Goal: Task Accomplishment & Management: Use online tool/utility

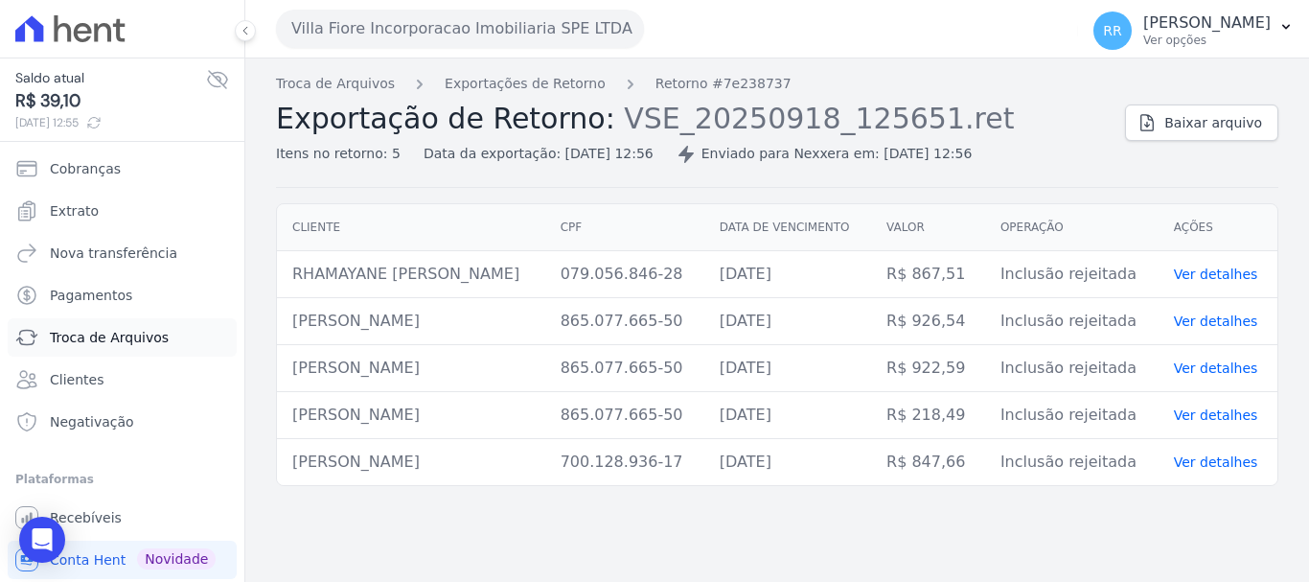
click at [107, 344] on span "Troca de Arquivos" at bounding box center [109, 337] width 119 height 19
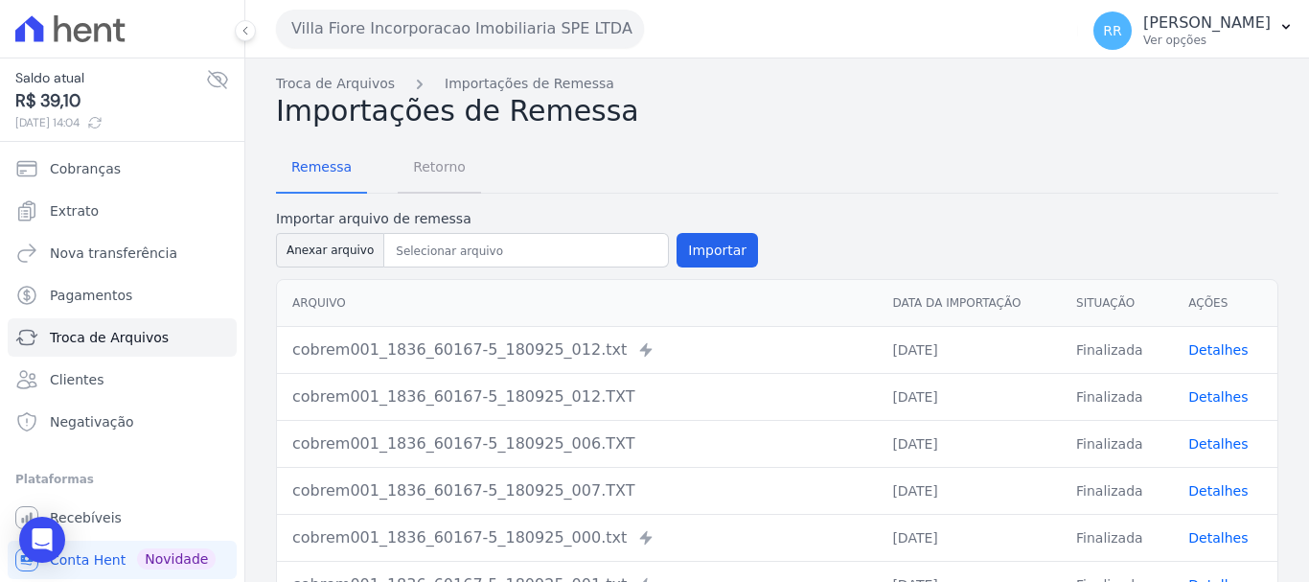
click at [442, 162] on span "Retorno" at bounding box center [440, 167] width 76 height 38
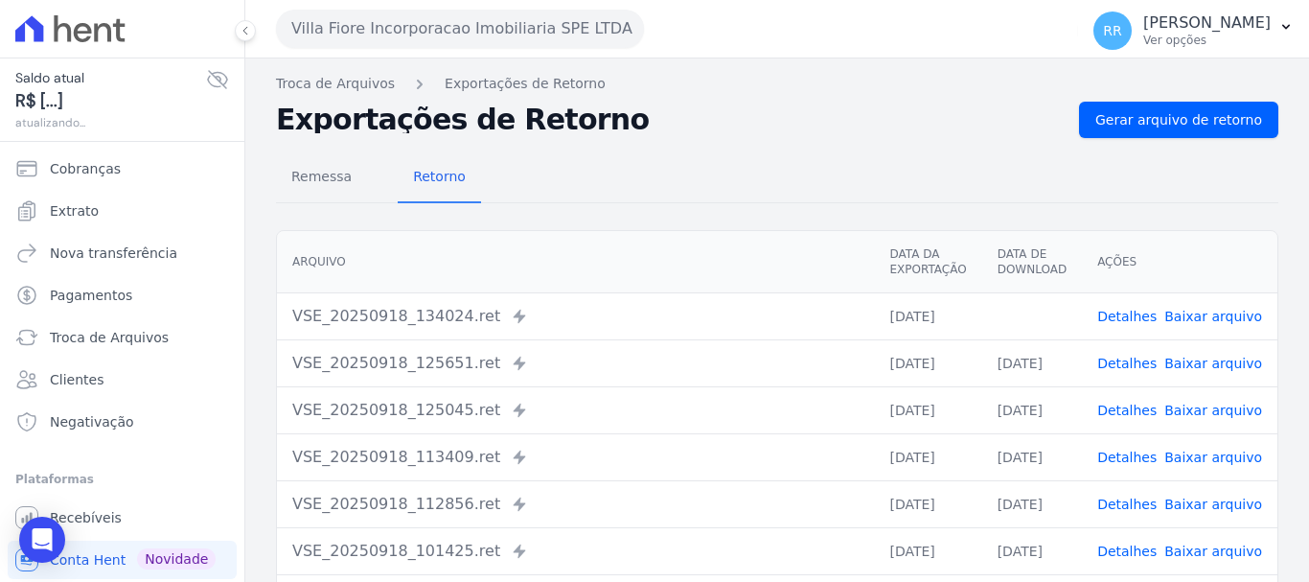
click at [1140, 317] on link "Detalhes" at bounding box center [1126, 316] width 59 height 15
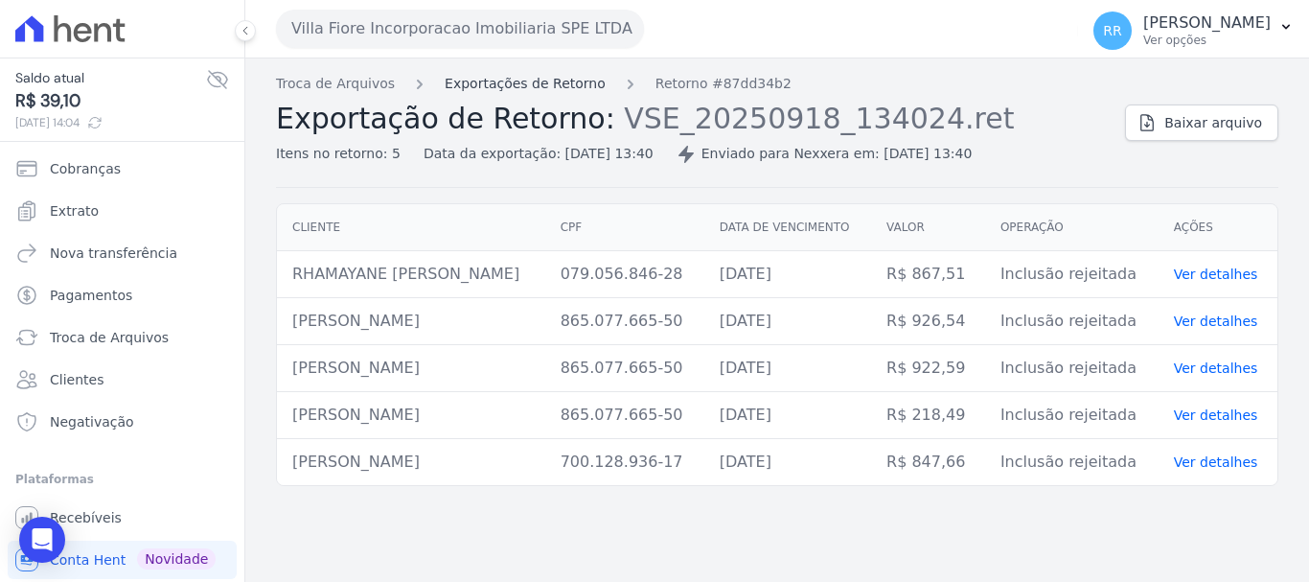
click at [514, 80] on link "Exportações de Retorno" at bounding box center [525, 84] width 161 height 20
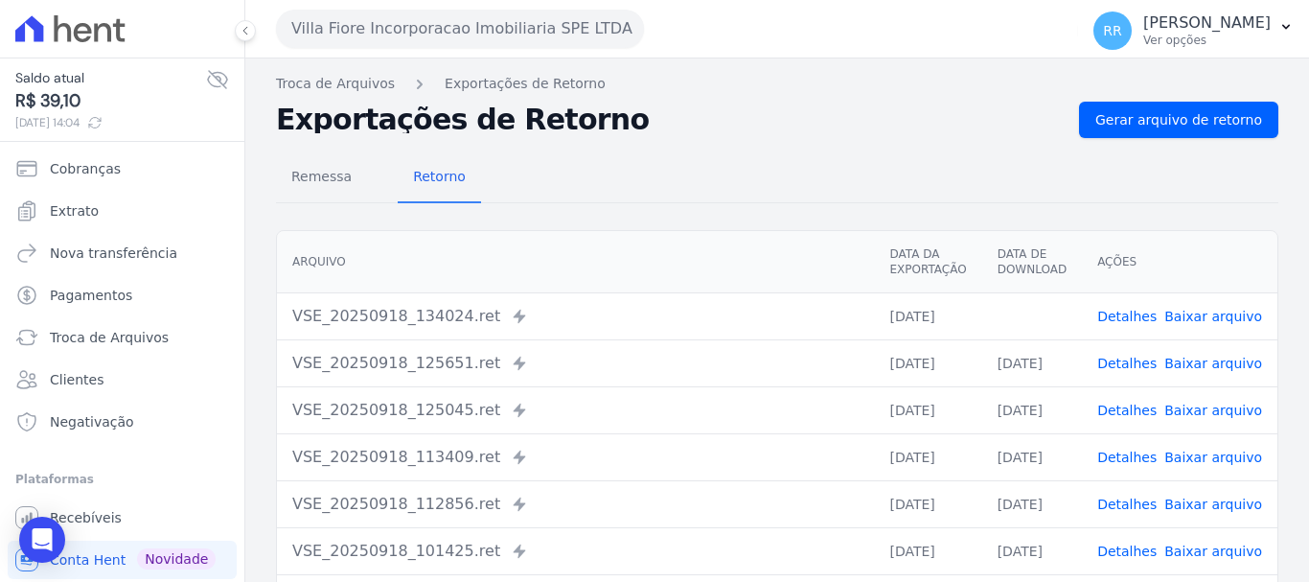
click at [1128, 367] on link "Detalhes" at bounding box center [1126, 363] width 59 height 15
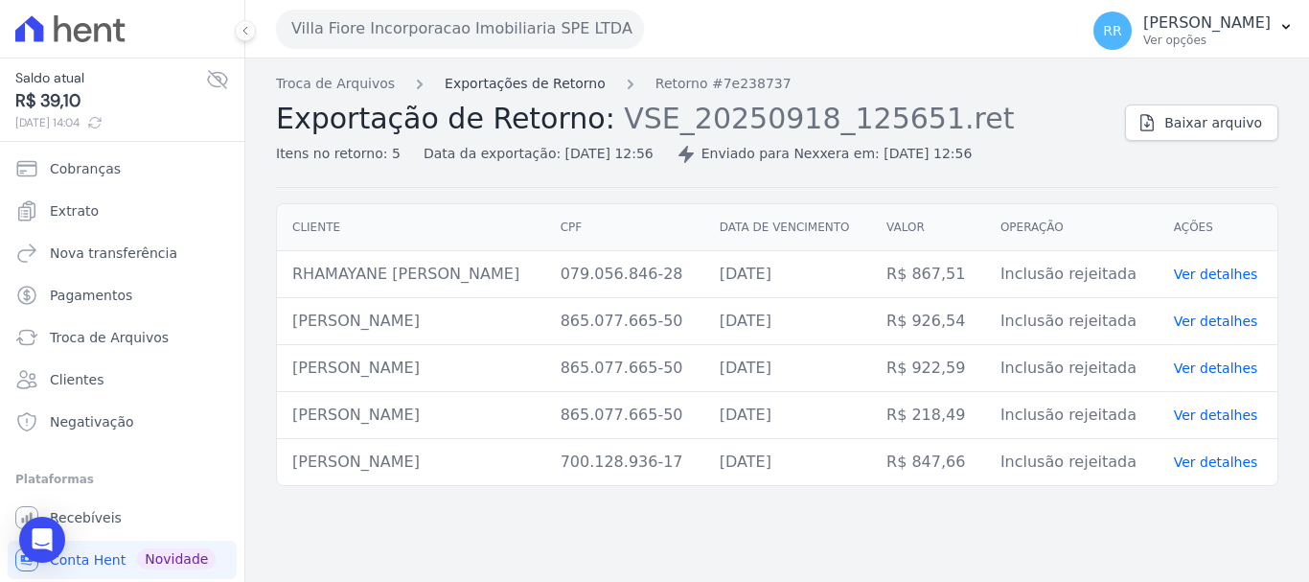
click at [537, 86] on link "Exportações de Retorno" at bounding box center [525, 84] width 161 height 20
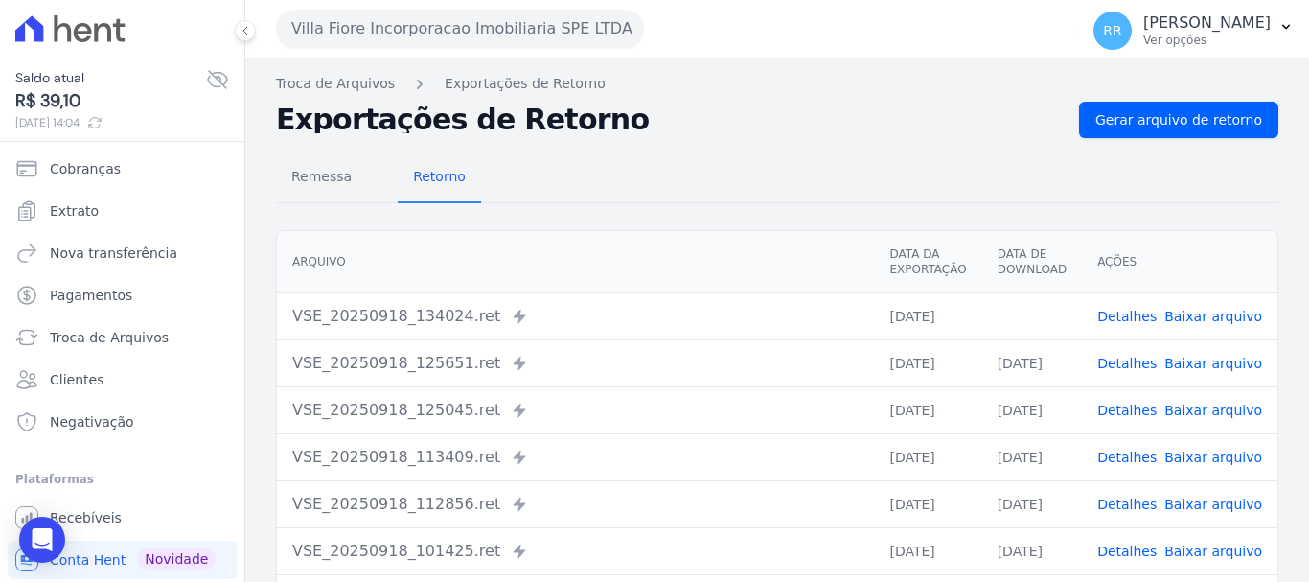
click at [1174, 310] on link "Baixar arquivo" at bounding box center [1213, 316] width 98 height 15
click at [757, 164] on div "Remessa Retorno" at bounding box center [777, 178] width 1002 height 50
click at [1129, 411] on link "Detalhes" at bounding box center [1126, 409] width 59 height 15
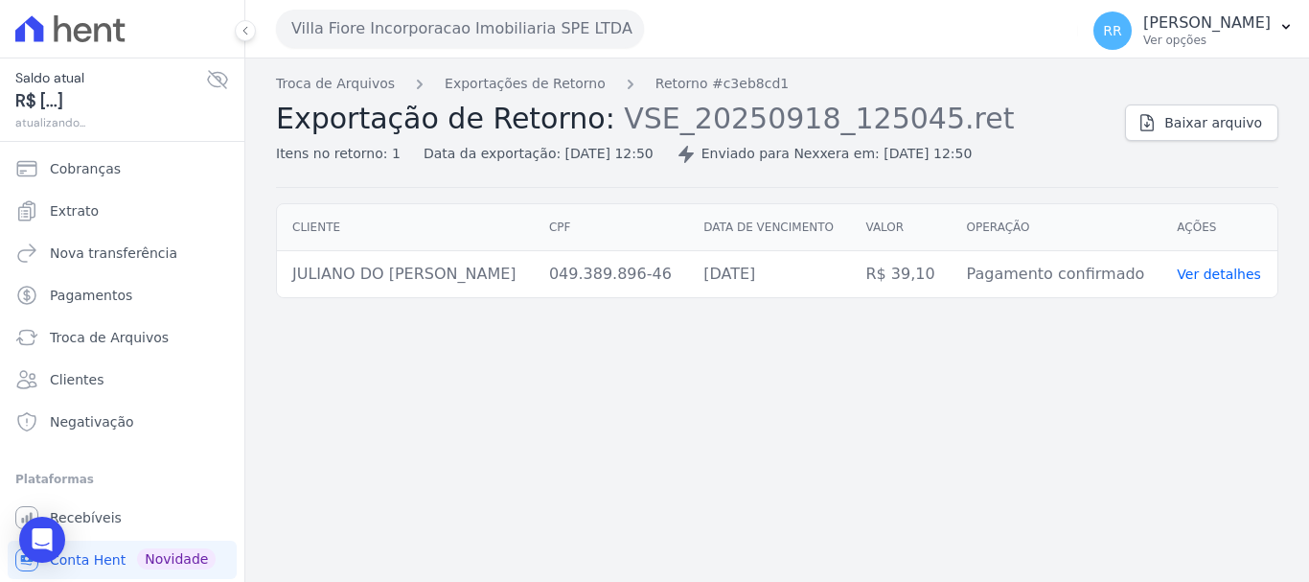
click at [801, 372] on div "Troca de Arquivos Exportações de Retorno Retorno #c3eb8cd1 Exportação de Retorn…" at bounding box center [777, 319] width 1064 height 523
click at [543, 81] on link "Exportações de Retorno" at bounding box center [525, 84] width 161 height 20
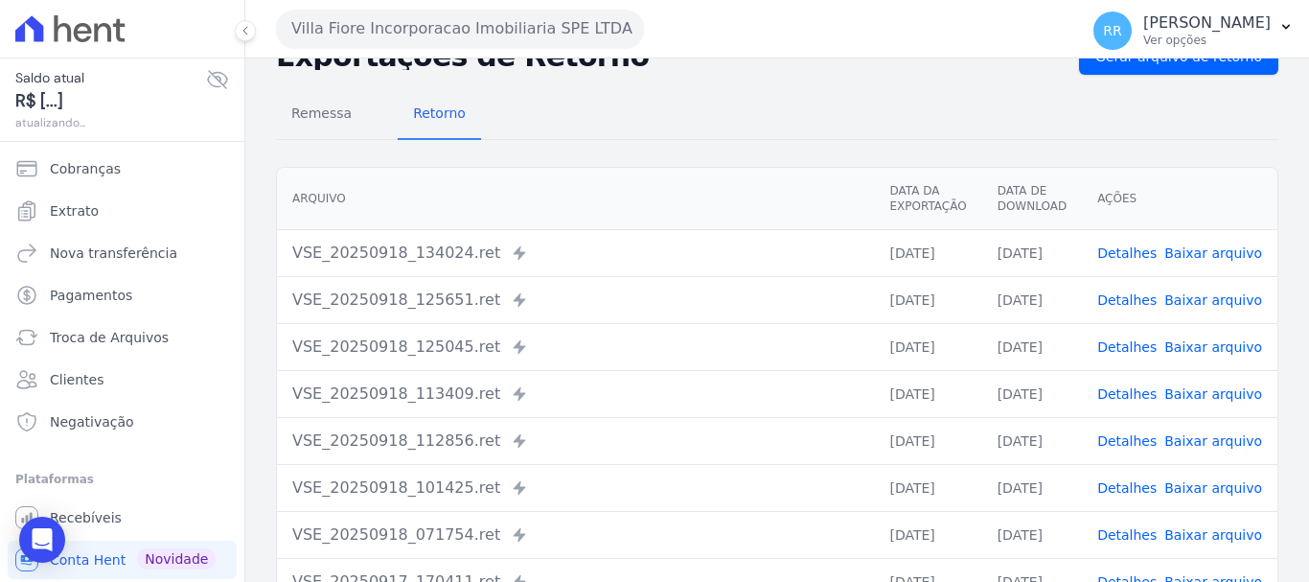
scroll to position [96, 0]
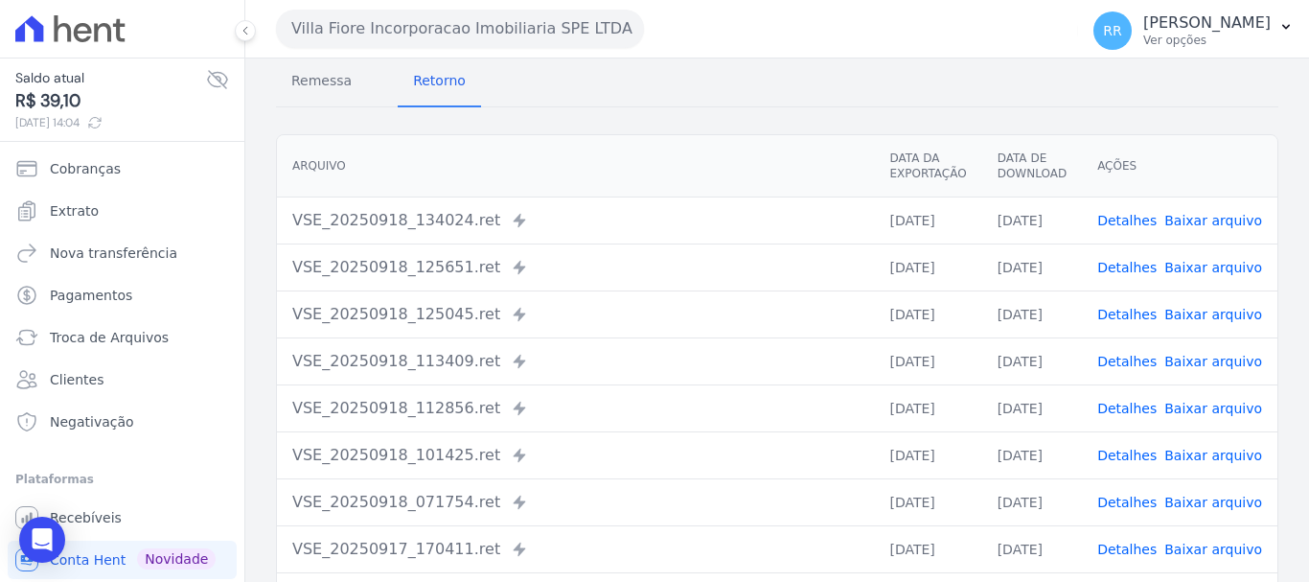
click at [1138, 360] on link "Detalhes" at bounding box center [1126, 361] width 59 height 15
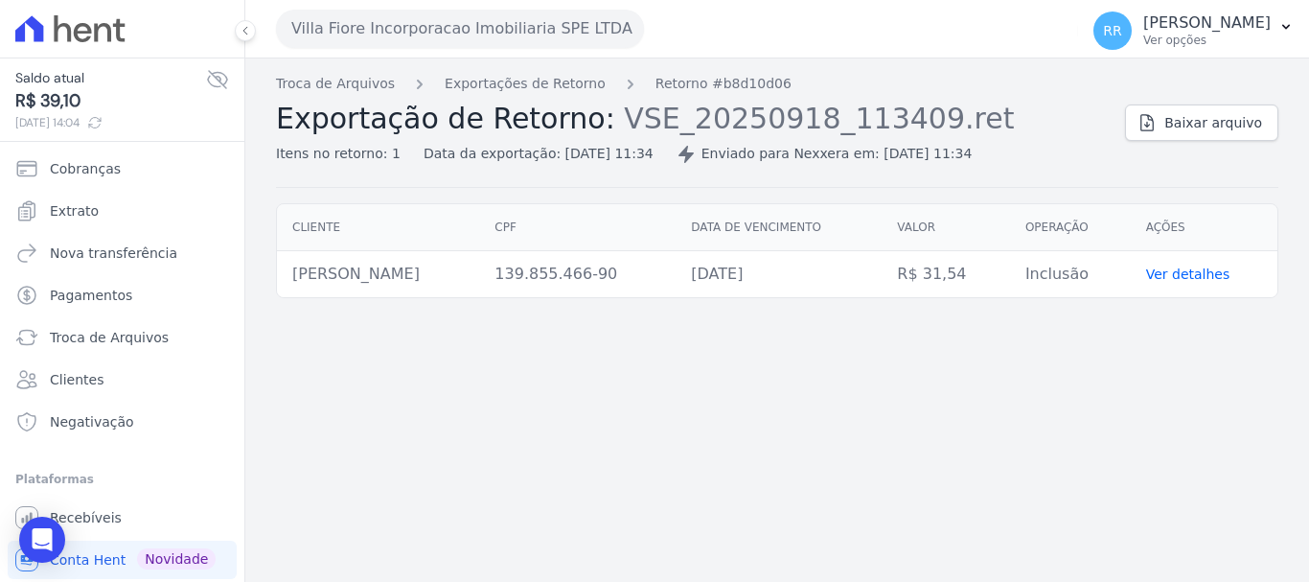
click at [694, 408] on div "Troca de Arquivos Exportações de Retorno Retorno #b8d10d06 Exportação de Retorn…" at bounding box center [777, 319] width 1064 height 523
click at [548, 93] on link "Exportações de Retorno" at bounding box center [525, 84] width 161 height 20
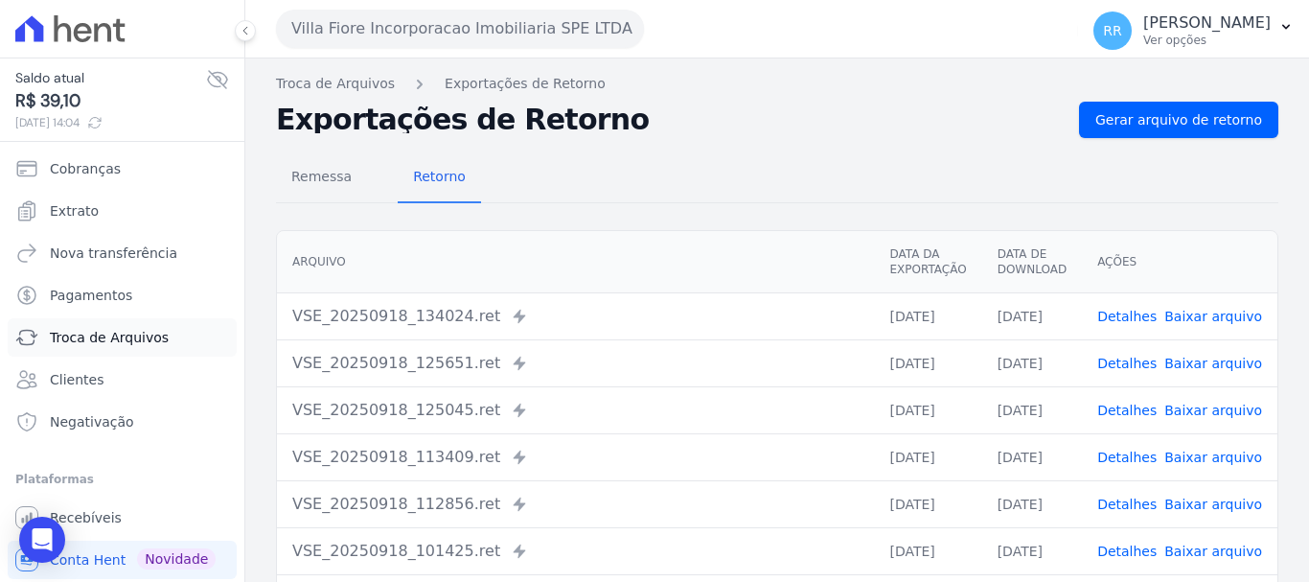
click at [131, 334] on span "Troca de Arquivos" at bounding box center [109, 337] width 119 height 19
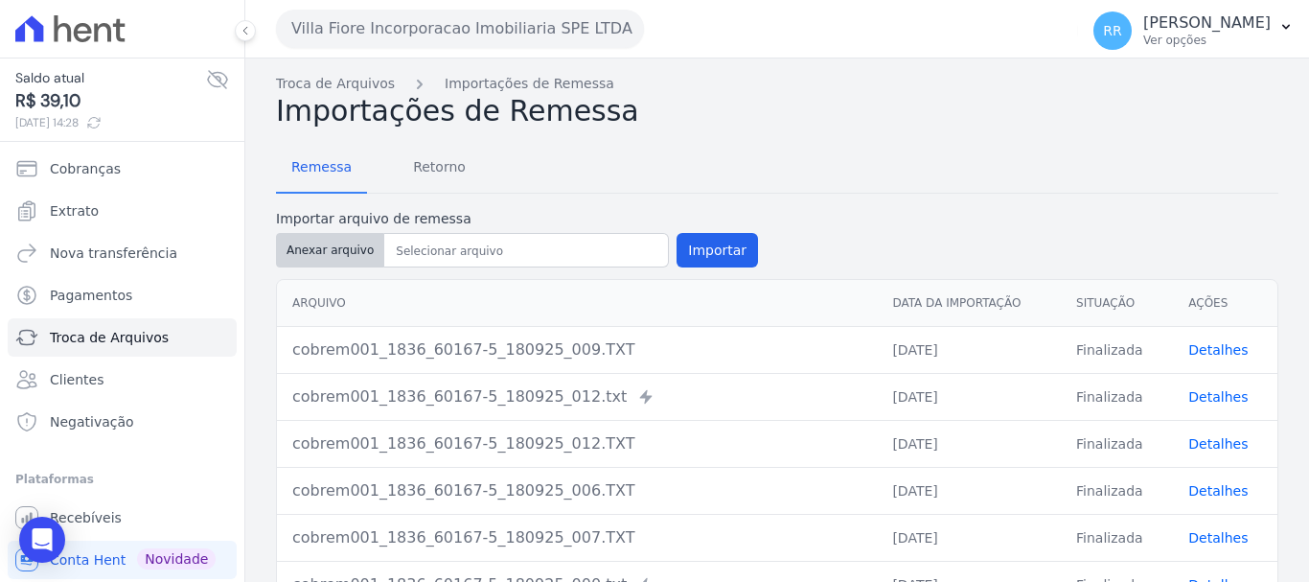
click at [340, 249] on button "Anexar arquivo" at bounding box center [330, 250] width 108 height 34
type input "cobrem001_1836_60167-5_180925_009.TXT"
drag, startPoint x: 432, startPoint y: 448, endPoint x: 409, endPoint y: 444, distance: 23.5
click at [432, 448] on div "cobrem001_1836_60167-5_180925_012.TXT" at bounding box center [576, 443] width 569 height 23
